Goal: Check status: Check status

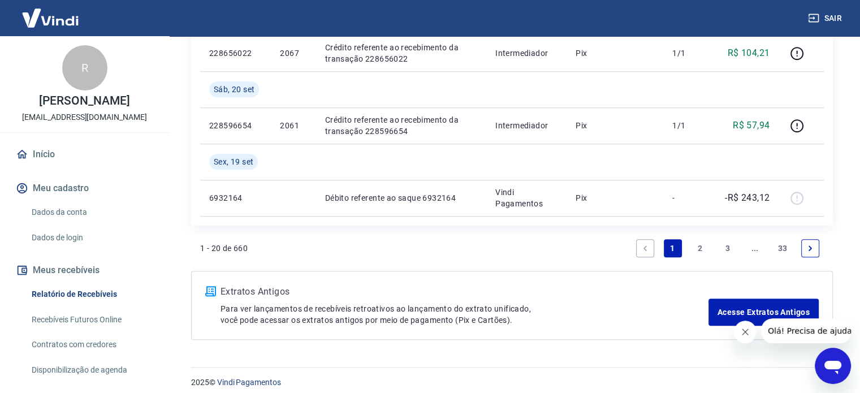
scroll to position [928, 0]
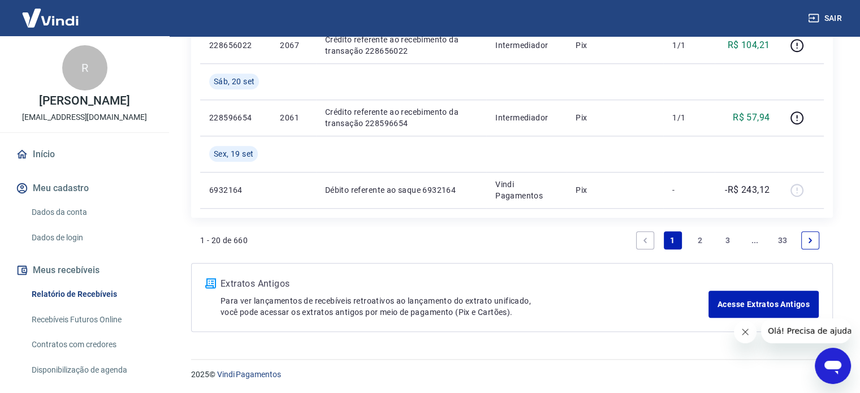
click at [703, 237] on link "2" at bounding box center [700, 240] width 18 height 18
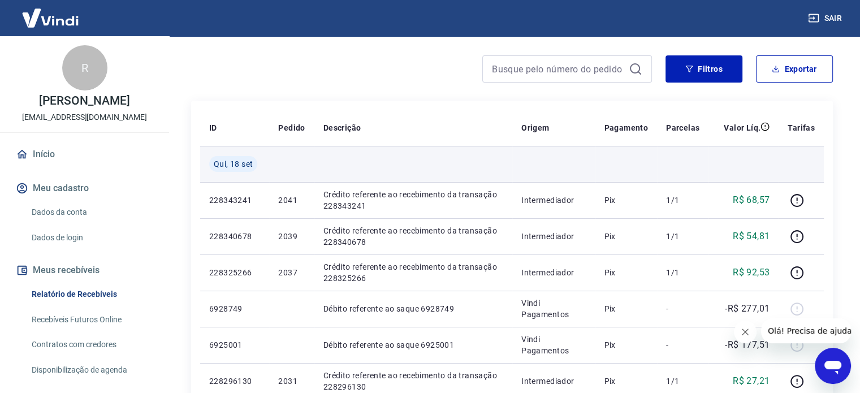
scroll to position [113, 0]
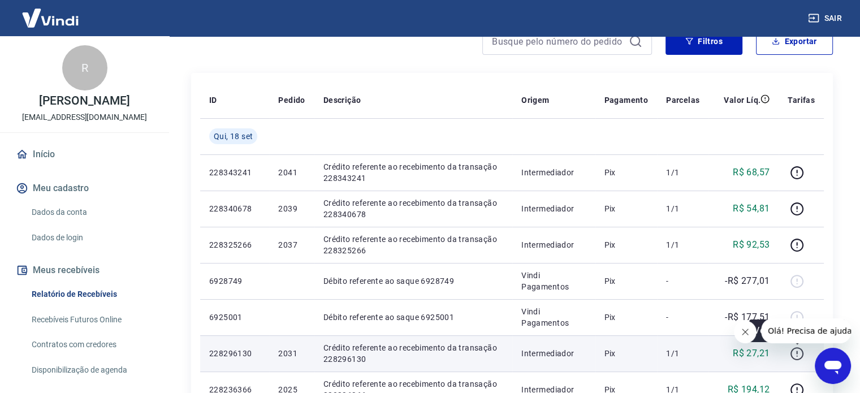
click at [792, 353] on icon "button" at bounding box center [797, 353] width 14 height 14
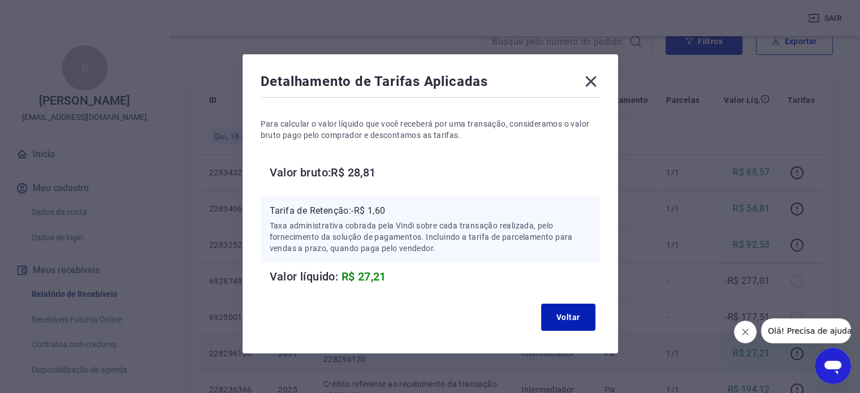
click at [594, 84] on icon at bounding box center [591, 81] width 18 height 18
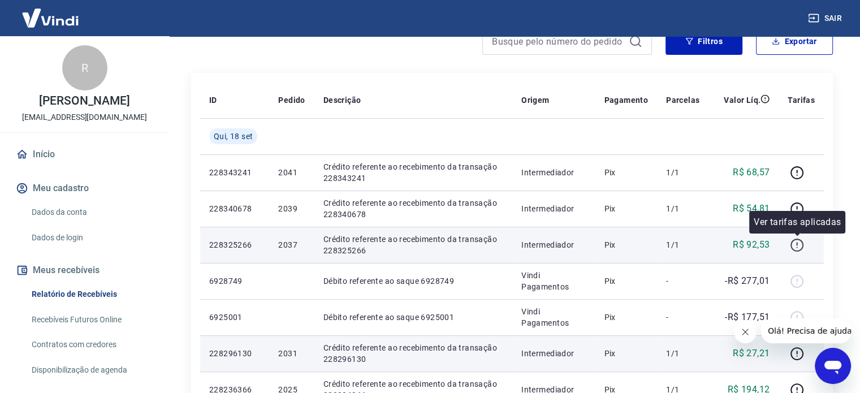
click at [801, 246] on icon "button" at bounding box center [797, 245] width 14 height 14
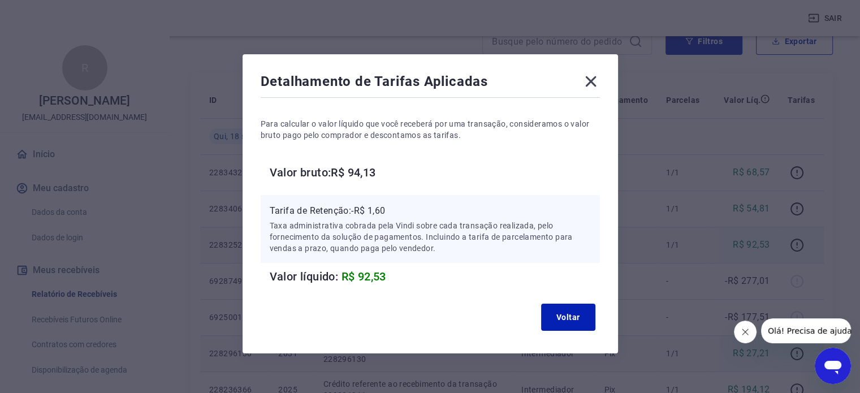
click at [592, 80] on icon at bounding box center [591, 81] width 18 height 18
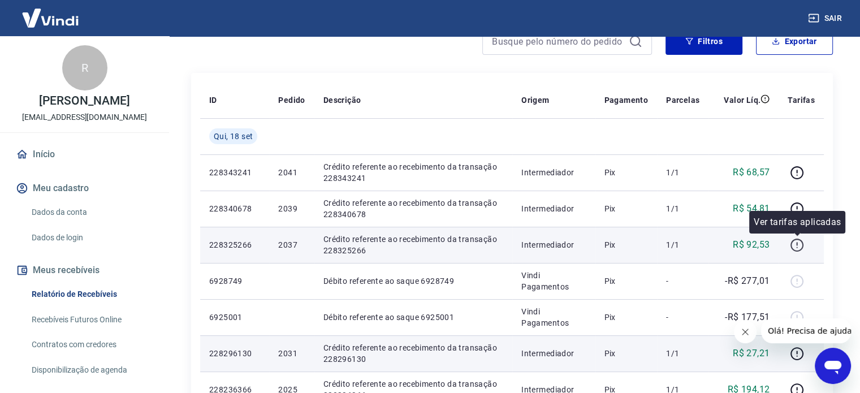
click at [798, 243] on icon "button" at bounding box center [797, 245] width 14 height 14
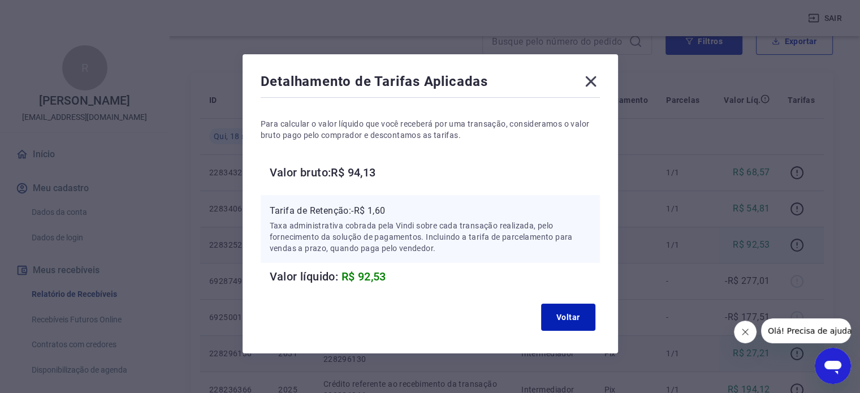
drag, startPoint x: 595, startPoint y: 83, endPoint x: 608, endPoint y: 75, distance: 14.4
click at [601, 77] on div "Detalhamento de Tarifas Aplicadas Para calcular o valor líquido que você recebe…" at bounding box center [429, 203] width 375 height 299
drag, startPoint x: 590, startPoint y: 79, endPoint x: 596, endPoint y: 81, distance: 7.3
click at [594, 81] on icon at bounding box center [591, 81] width 18 height 18
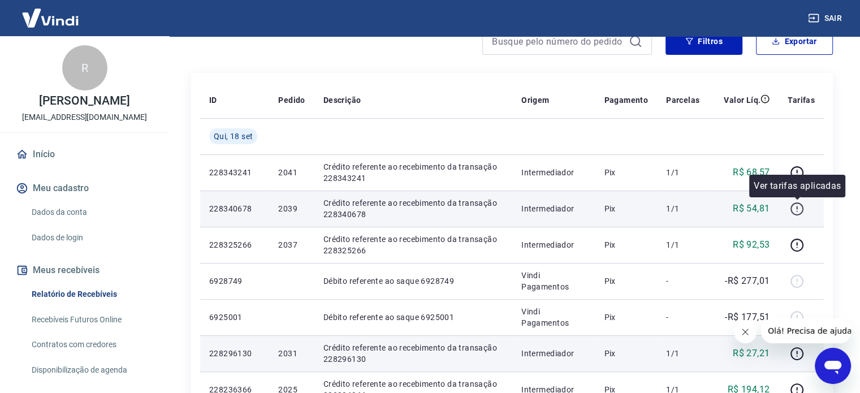
click at [794, 208] on icon "button" at bounding box center [797, 209] width 14 height 14
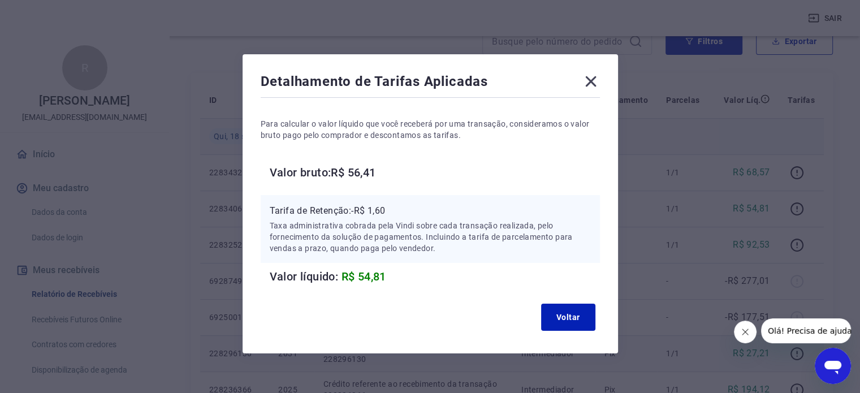
drag, startPoint x: 595, startPoint y: 81, endPoint x: 687, endPoint y: 135, distance: 106.4
click at [594, 80] on icon at bounding box center [591, 81] width 18 height 18
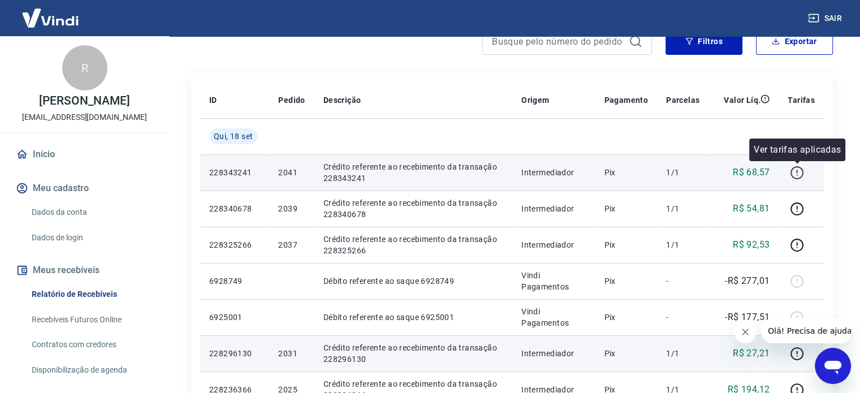
click at [792, 171] on icon "button" at bounding box center [797, 173] width 14 height 14
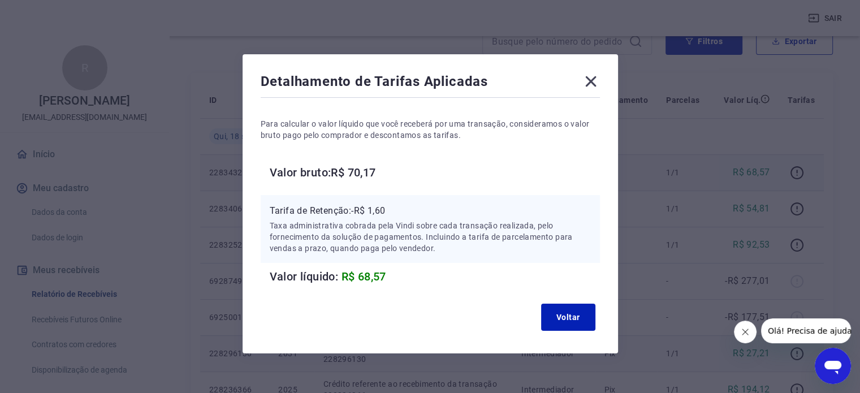
click at [590, 84] on div "Detalhamento de Tarifas Aplicadas" at bounding box center [430, 83] width 339 height 23
click at [592, 75] on icon at bounding box center [591, 81] width 18 height 18
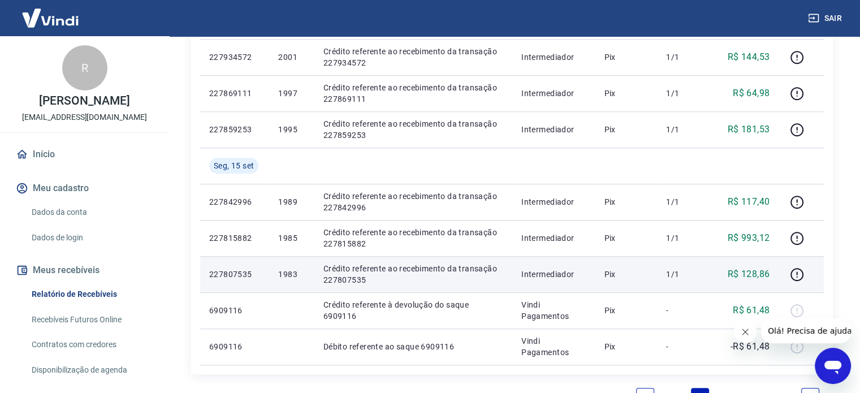
scroll to position [891, 0]
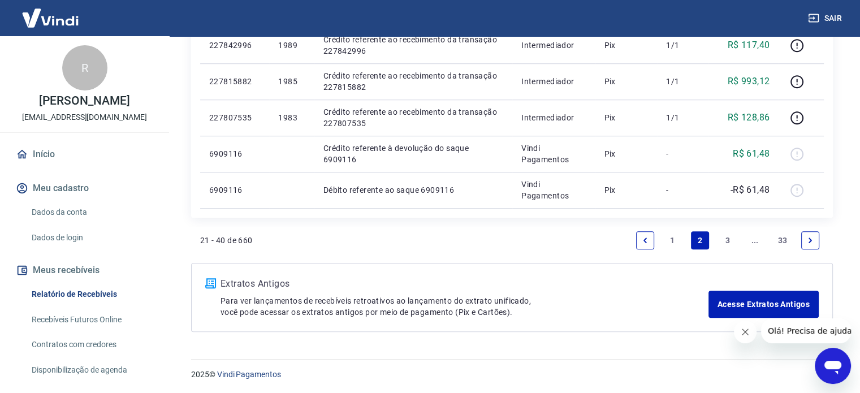
click at [674, 240] on link "1" at bounding box center [673, 240] width 18 height 18
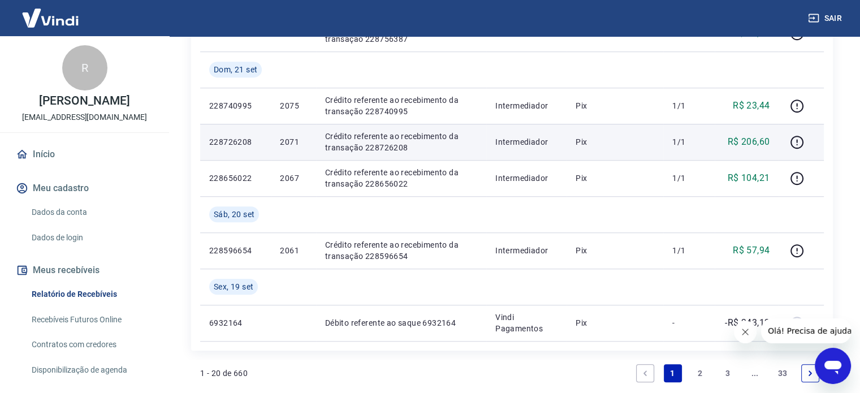
scroll to position [815, 0]
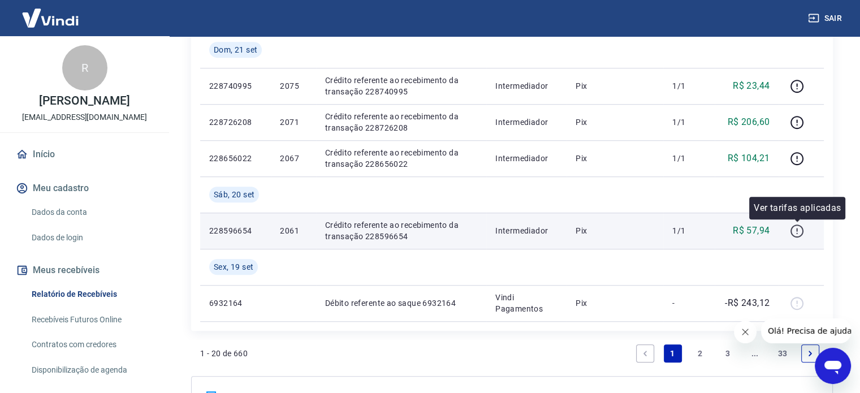
click at [800, 227] on icon "button" at bounding box center [797, 231] width 14 height 14
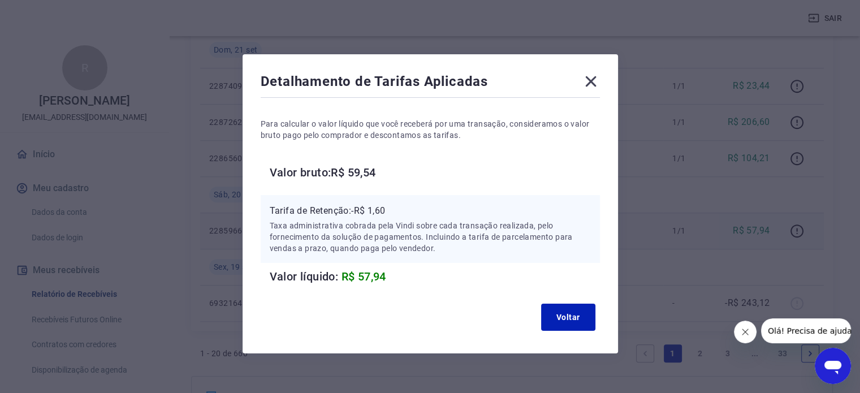
click at [590, 82] on icon at bounding box center [590, 81] width 11 height 11
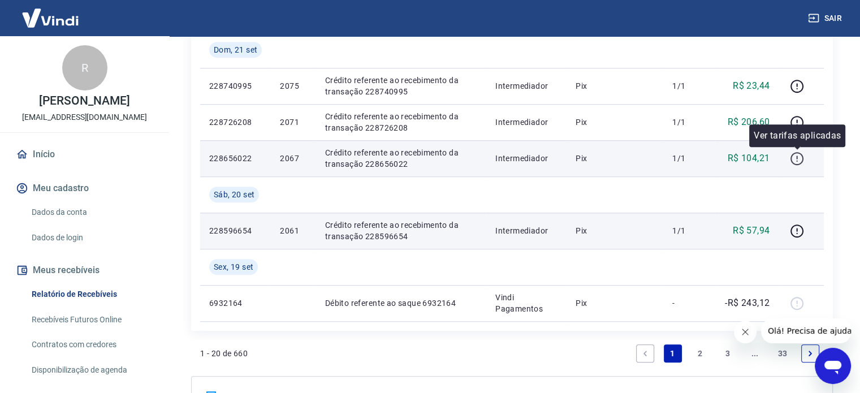
click at [796, 154] on icon "button" at bounding box center [797, 158] width 14 height 14
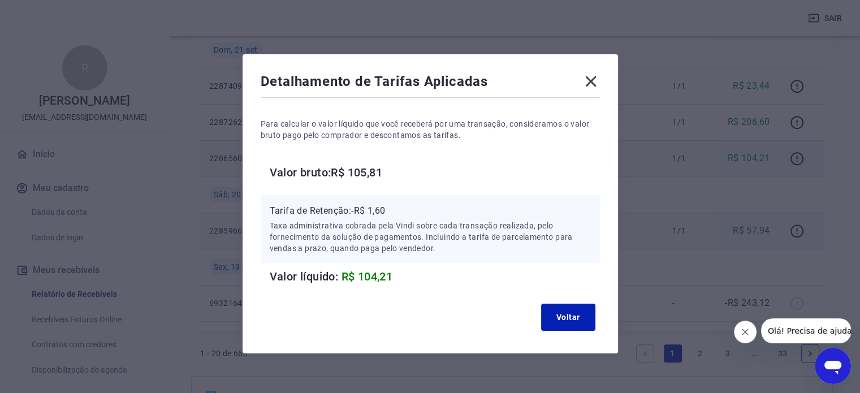
click at [597, 83] on icon at bounding box center [591, 81] width 18 height 18
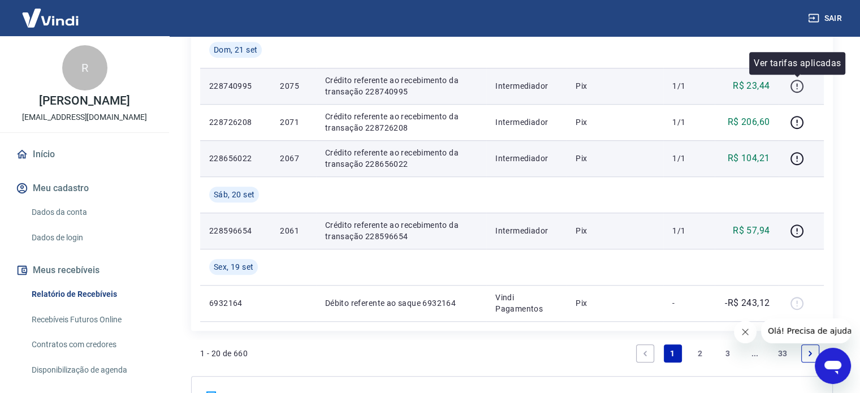
click at [795, 85] on icon "button" at bounding box center [797, 86] width 14 height 14
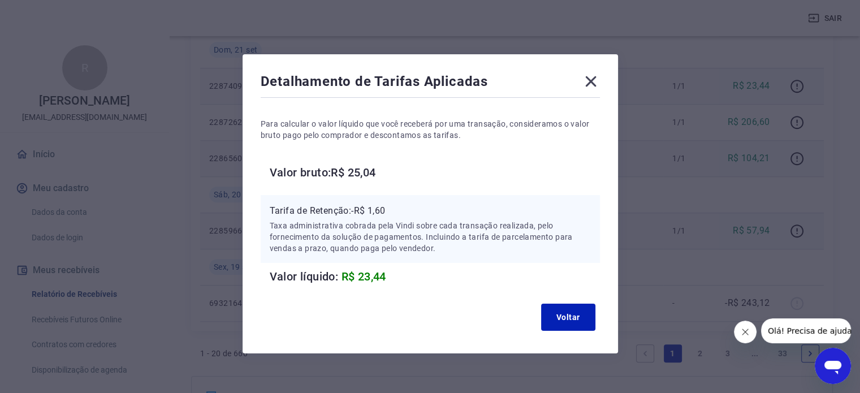
click at [597, 86] on icon at bounding box center [591, 81] width 18 height 18
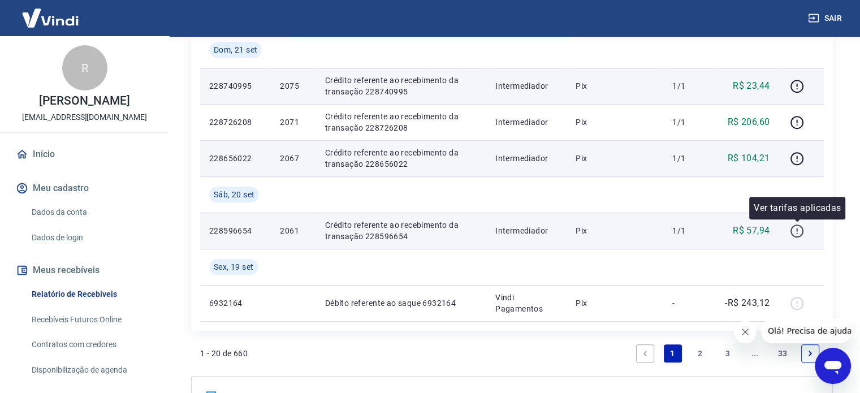
click at [796, 229] on icon "button" at bounding box center [796, 229] width 1 height 3
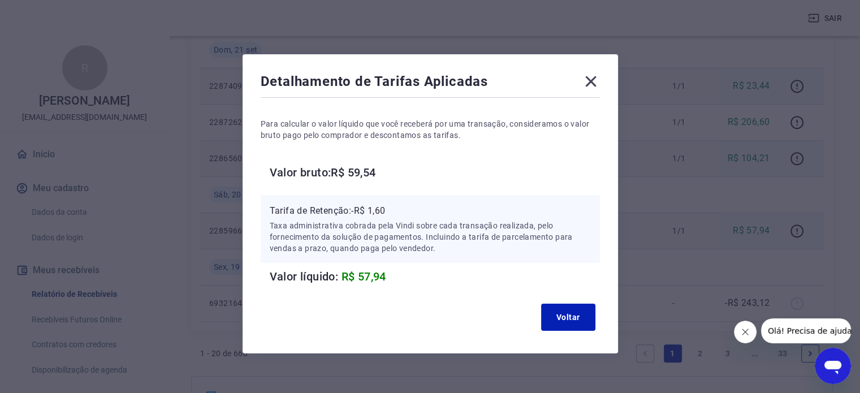
click at [596, 78] on icon at bounding box center [591, 81] width 18 height 18
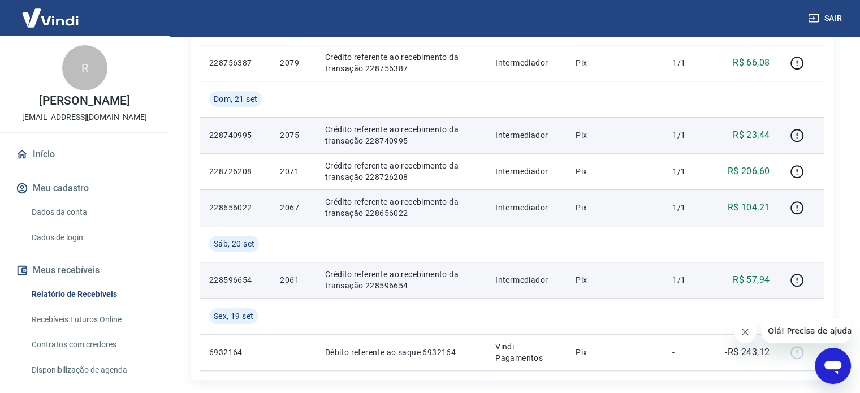
scroll to position [701, 0]
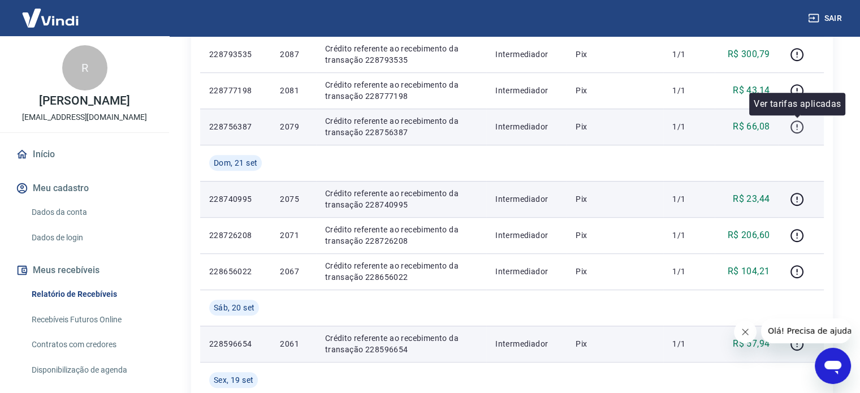
click at [798, 129] on icon "button" at bounding box center [797, 127] width 14 height 14
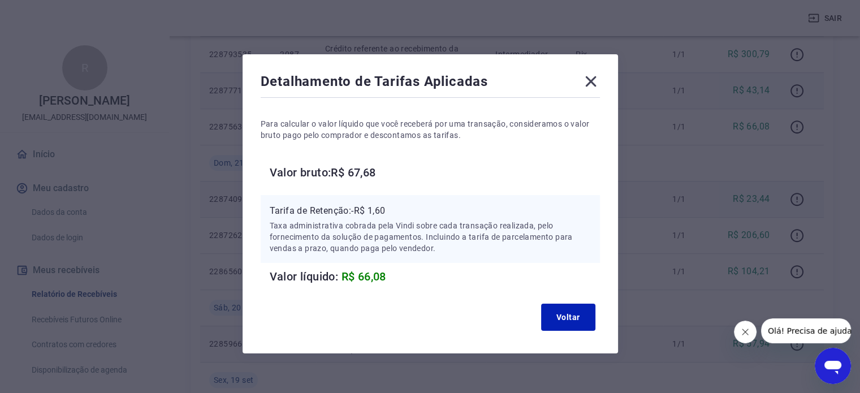
click at [595, 82] on icon at bounding box center [591, 81] width 18 height 18
